Goal: Task Accomplishment & Management: Manage account settings

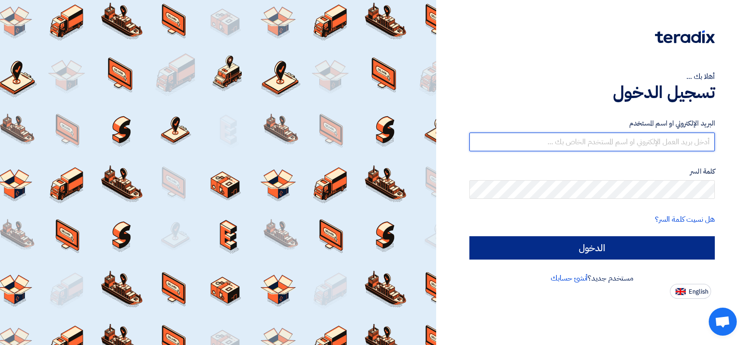
type input "[PERSON_NAME][EMAIL_ADDRESS][PERSON_NAME][DOMAIN_NAME]"
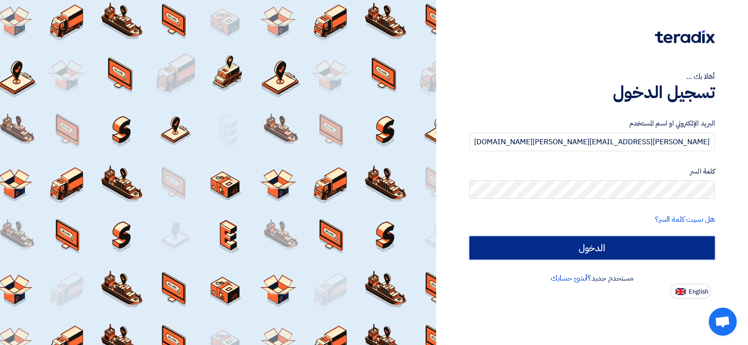
click at [514, 250] on input "الدخول" at bounding box center [591, 247] width 245 height 23
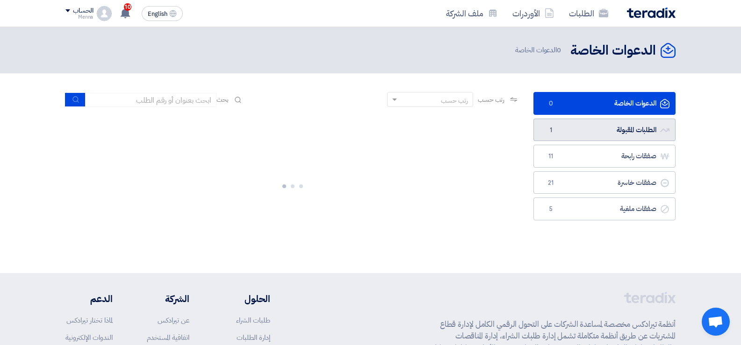
click at [561, 126] on link "الطلبات المقبولة الطلبات المقبولة 1" at bounding box center [604, 130] width 142 height 23
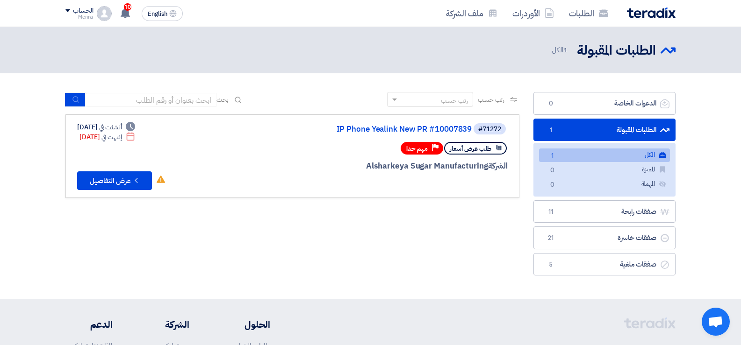
click at [309, 287] on section "الدعوات الخاصة الدعوات الخاصة 0 الطلبات المقبولة الطلبات المقبولة 1 الكل الكل 1…" at bounding box center [370, 186] width 741 height 226
